Goal: Task Accomplishment & Management: Use online tool/utility

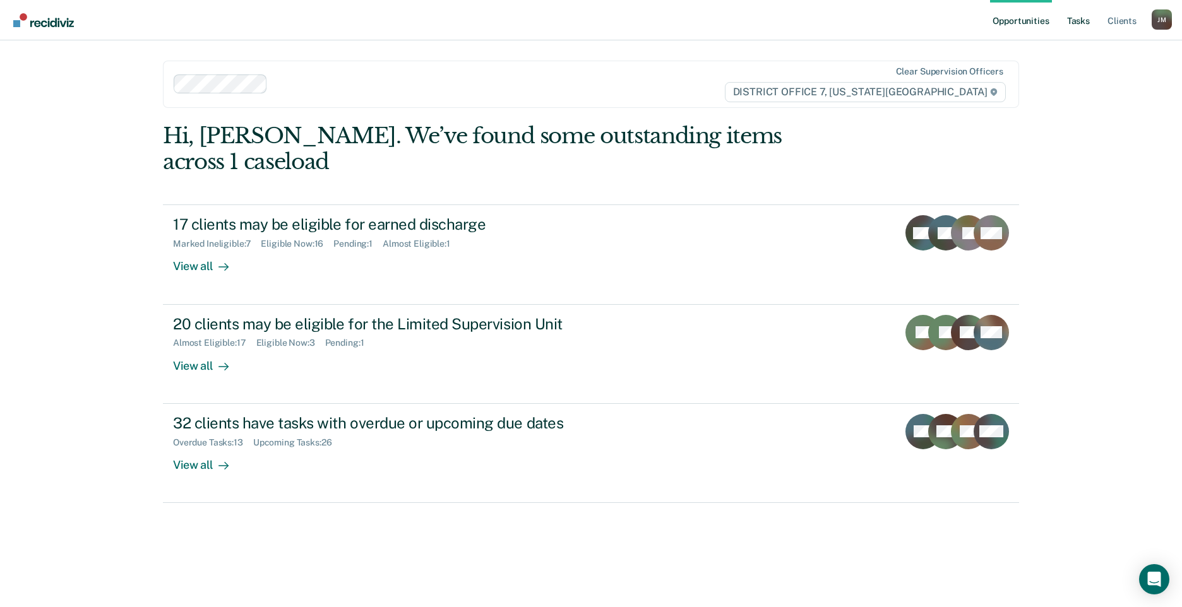
click at [1071, 17] on link "Tasks" at bounding box center [1079, 20] width 28 height 40
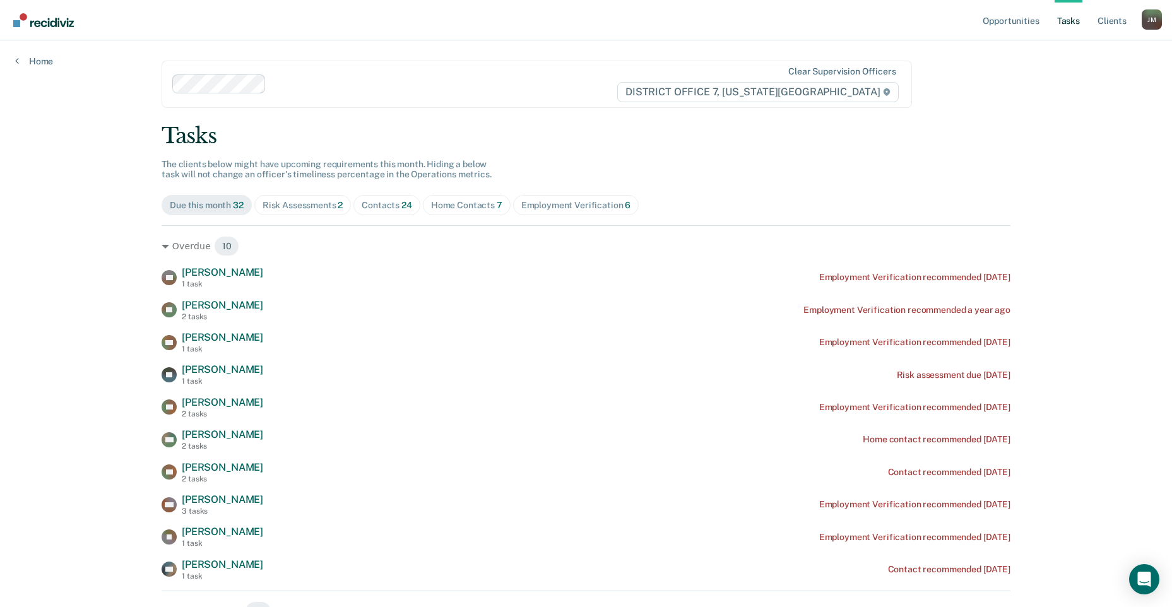
click at [478, 209] on div "Home Contacts 7" at bounding box center [466, 205] width 71 height 11
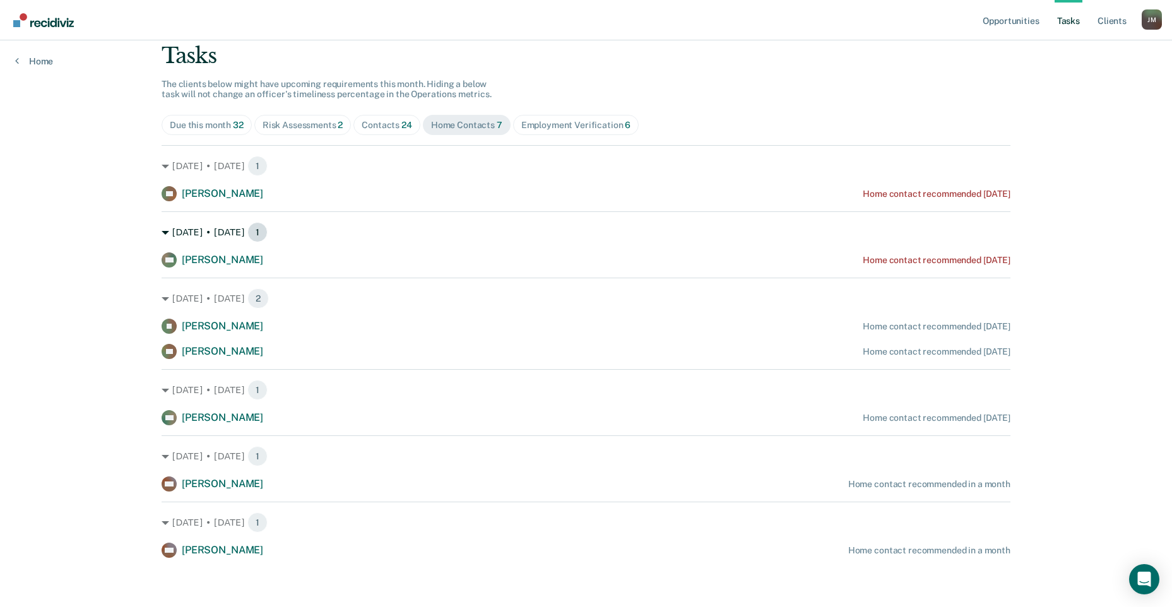
scroll to position [81, 0]
click at [382, 119] on div "Contacts 24" at bounding box center [387, 124] width 51 height 11
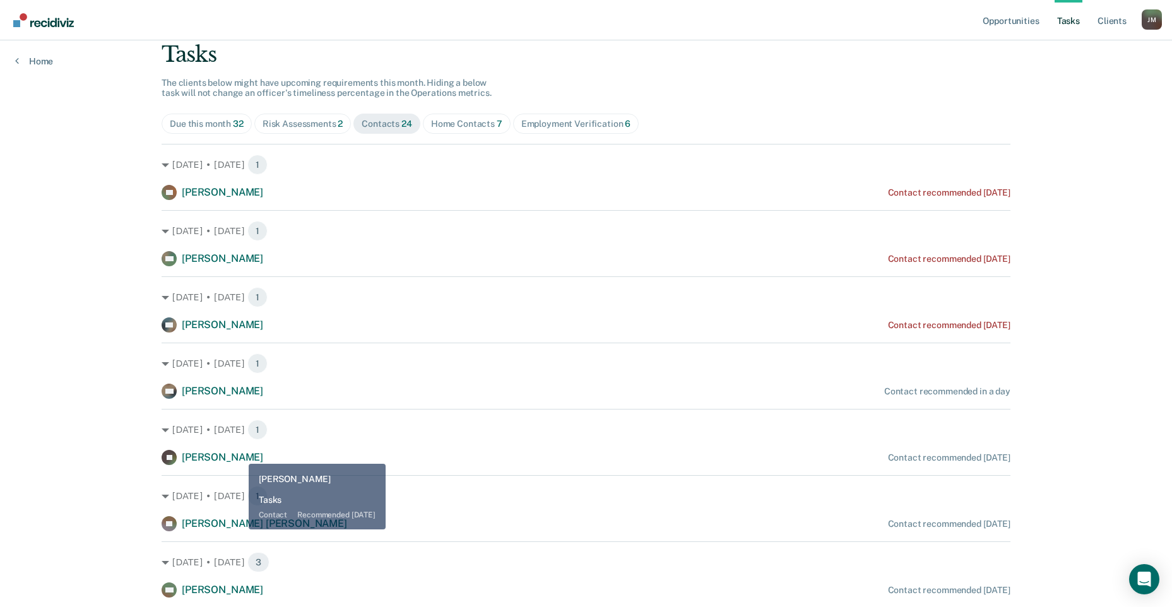
click at [239, 455] on span "[PERSON_NAME]" at bounding box center [222, 457] width 81 height 12
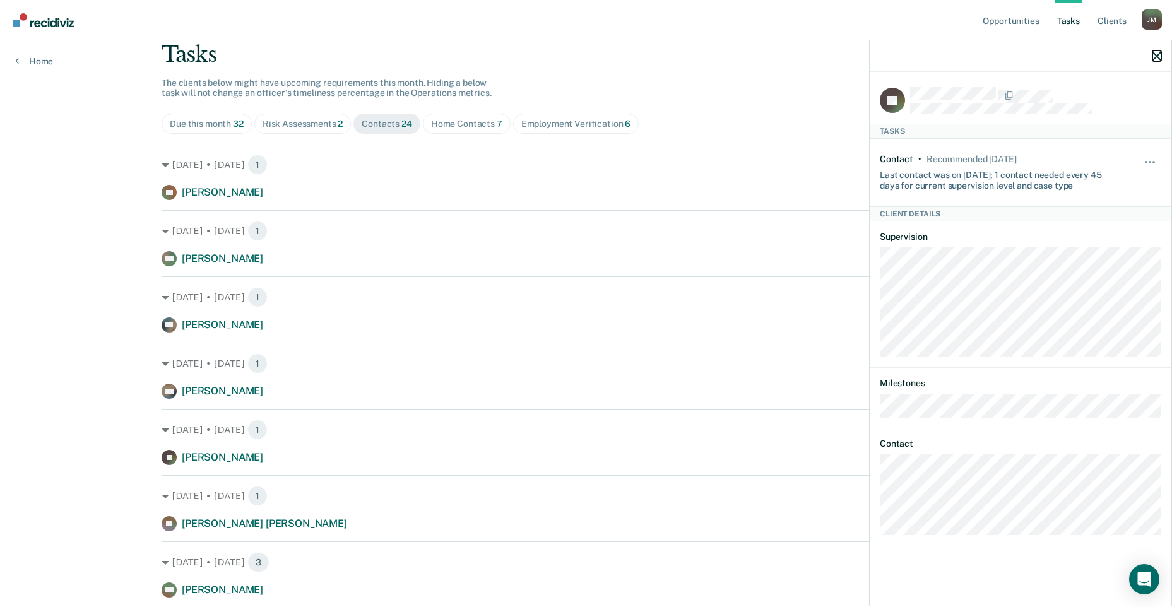
click at [1155, 51] on button "button" at bounding box center [1157, 56] width 9 height 11
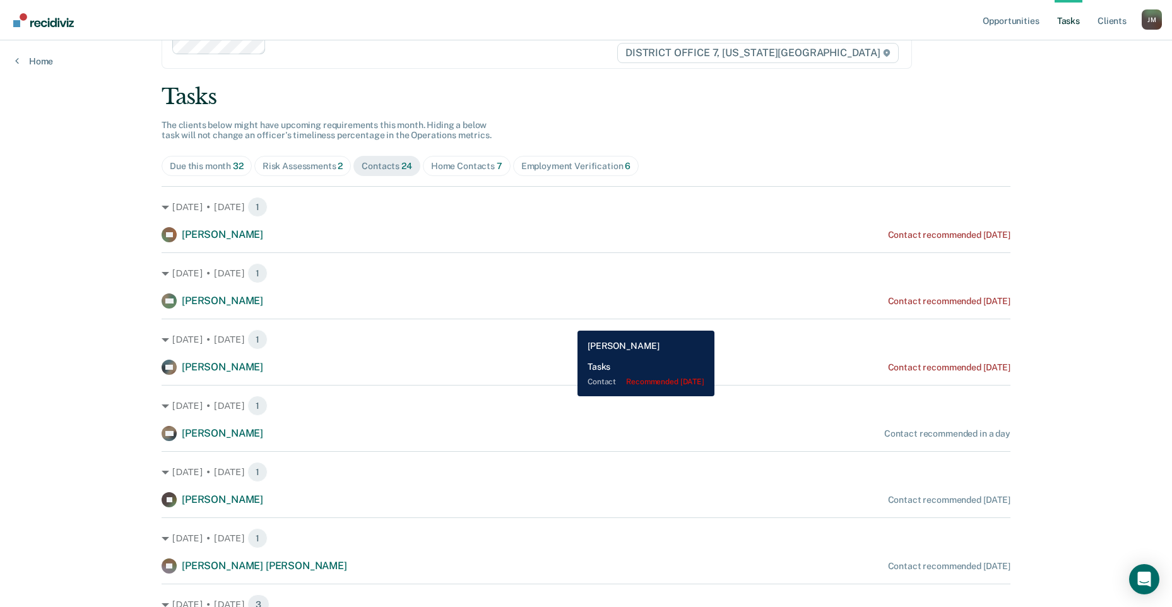
scroll to position [0, 0]
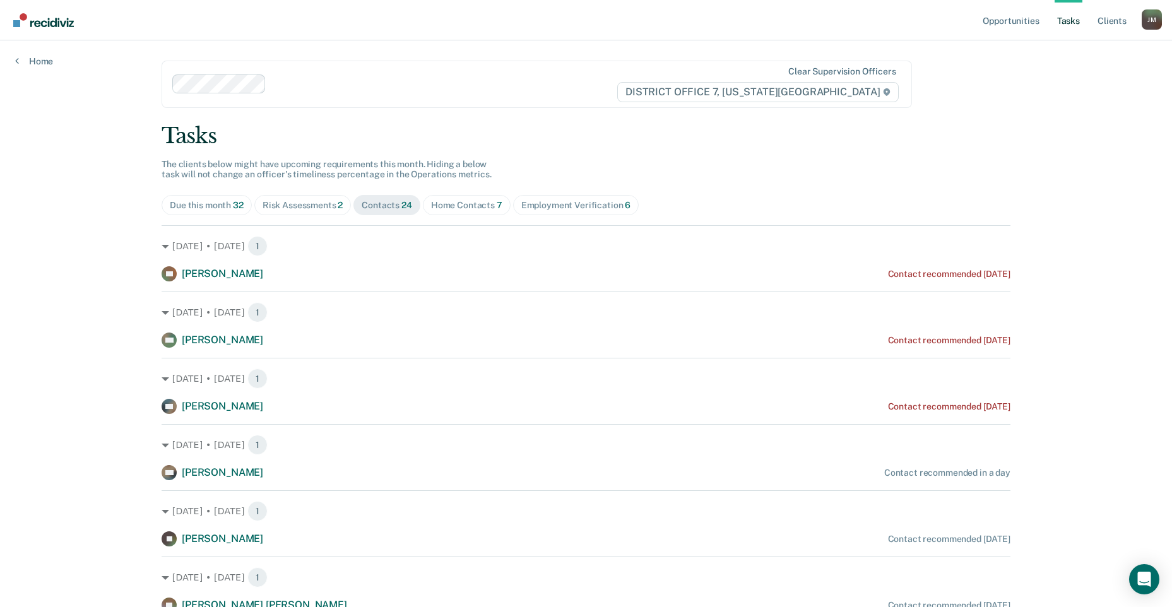
click at [467, 205] on div "Home Contacts 7" at bounding box center [466, 205] width 71 height 11
